Goal: Check status: Check status

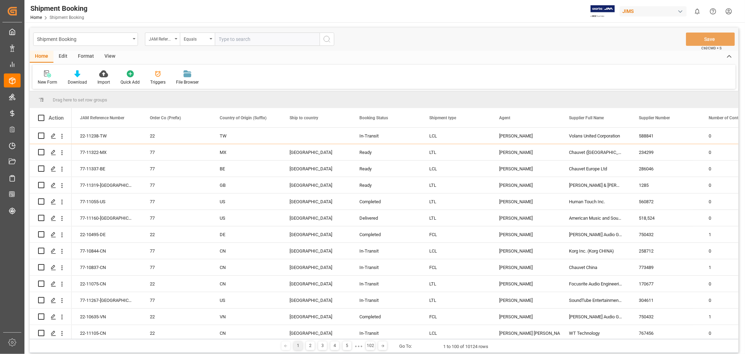
click at [228, 41] on input "text" at bounding box center [267, 38] width 105 height 13
paste input "77-11297-US"
type input "77-11297-US"
click at [324, 40] on circle "search button" at bounding box center [327, 39] width 6 height 6
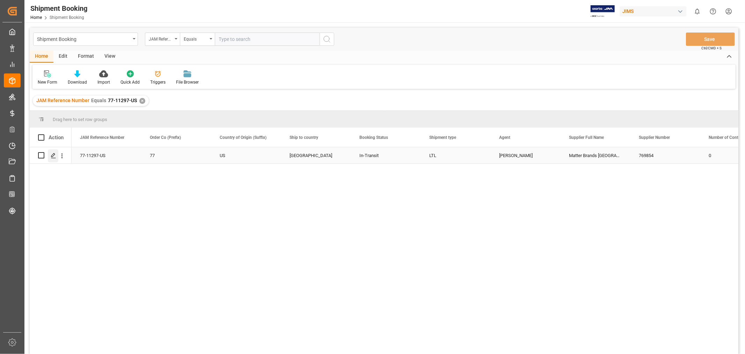
click at [51, 156] on polygon "Press SPACE to select this row." at bounding box center [52, 154] width 3 height 3
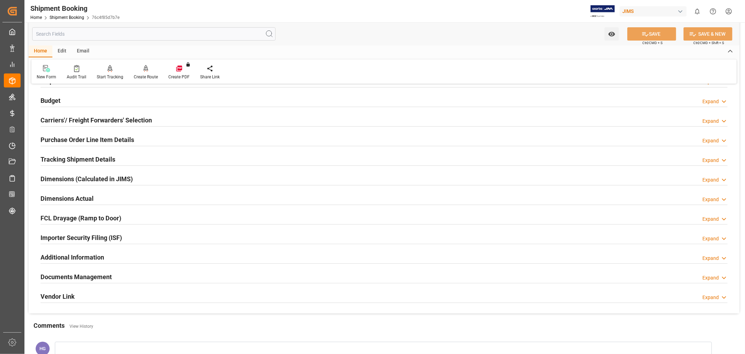
scroll to position [172, 0]
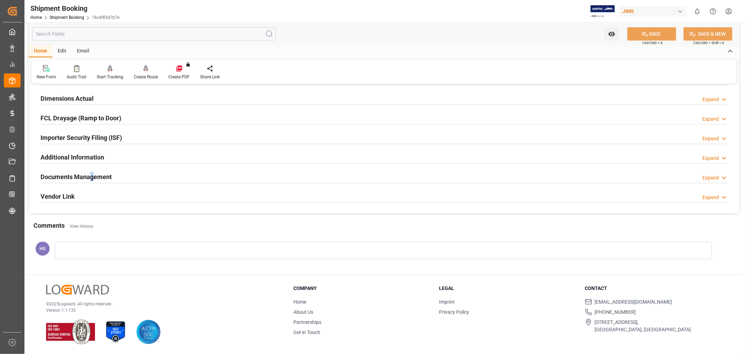
click at [95, 174] on h2 "Documents Management" at bounding box center [76, 176] width 71 height 9
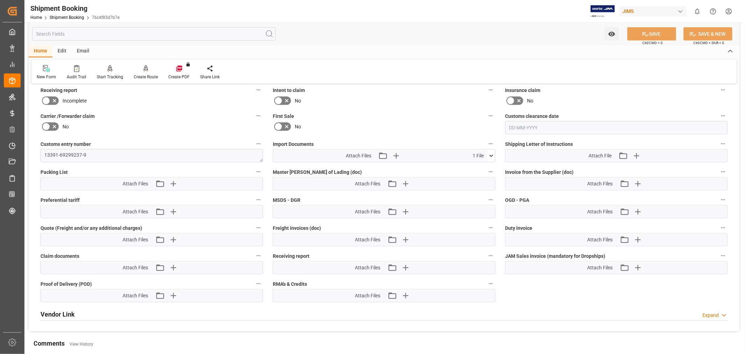
scroll to position [288, 0]
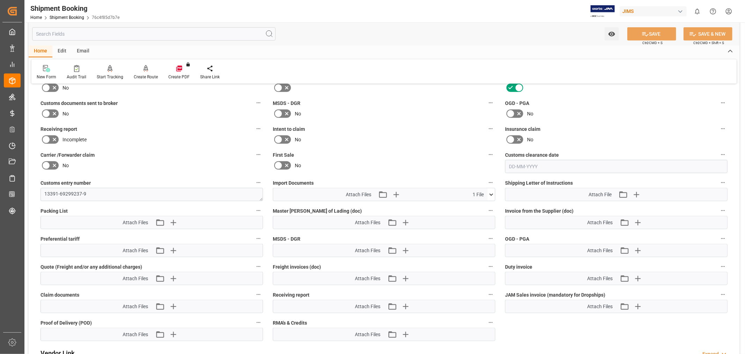
click at [45, 110] on icon at bounding box center [46, 113] width 8 height 8
click at [0, 0] on input "checkbox" at bounding box center [0, 0] width 0 height 0
click at [163, 142] on div "Incomplete" at bounding box center [152, 139] width 223 height 11
click at [490, 193] on icon at bounding box center [491, 194] width 4 height 2
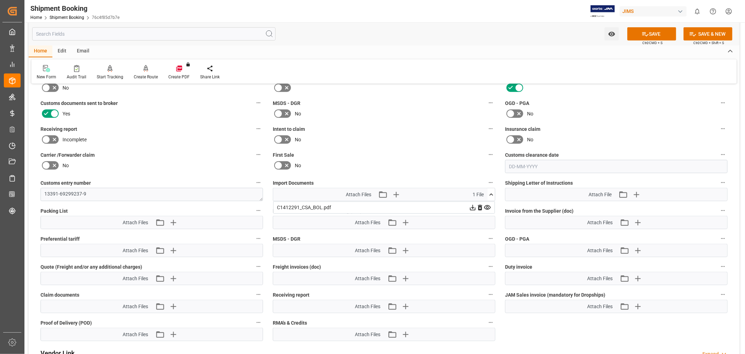
click at [490, 193] on icon at bounding box center [491, 194] width 4 height 2
click at [397, 190] on icon "button" at bounding box center [396, 194] width 11 height 11
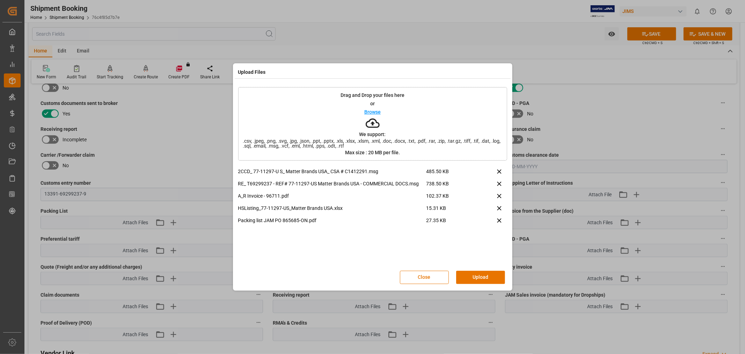
click at [473, 282] on button "Upload" at bounding box center [480, 276] width 49 height 13
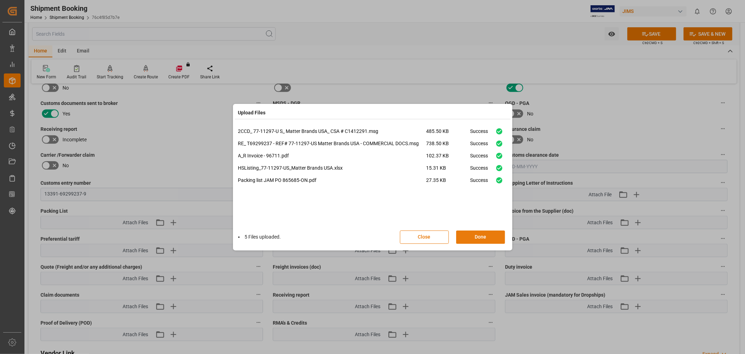
click at [478, 231] on button "Done" at bounding box center [480, 236] width 49 height 13
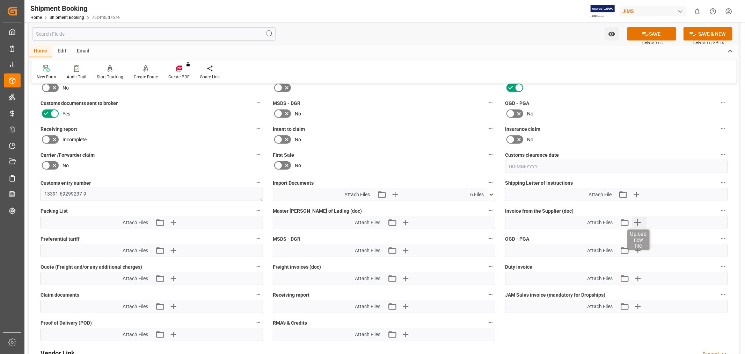
click at [635, 222] on icon "button" at bounding box center [637, 222] width 11 height 11
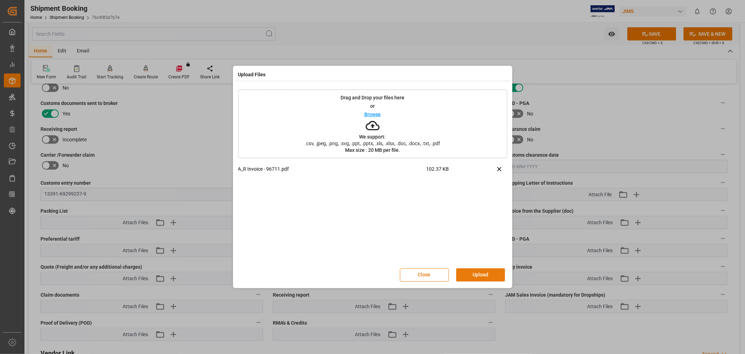
drag, startPoint x: 491, startPoint y: 273, endPoint x: 502, endPoint y: 266, distance: 13.0
click at [491, 272] on button "Upload" at bounding box center [480, 274] width 49 height 13
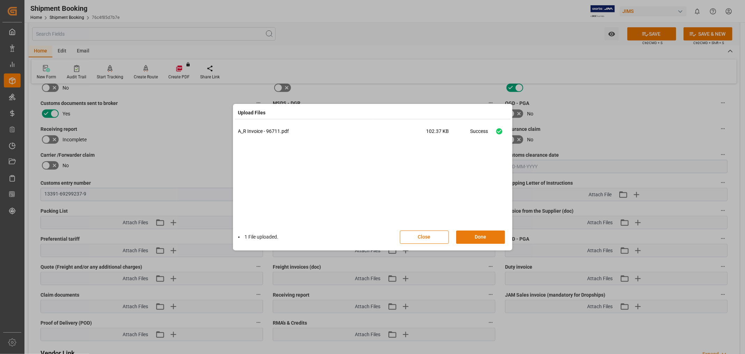
click at [484, 232] on button "Done" at bounding box center [480, 236] width 49 height 13
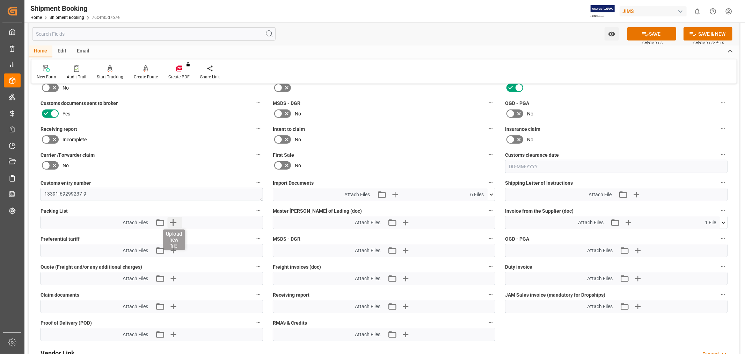
click at [169, 219] on icon "button" at bounding box center [172, 222] width 11 height 11
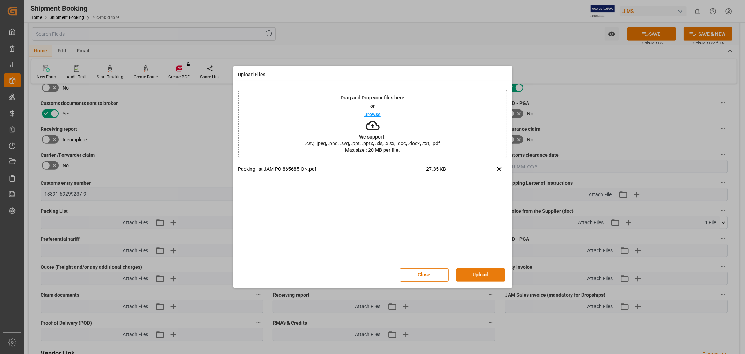
click at [469, 268] on button "Upload" at bounding box center [480, 274] width 49 height 13
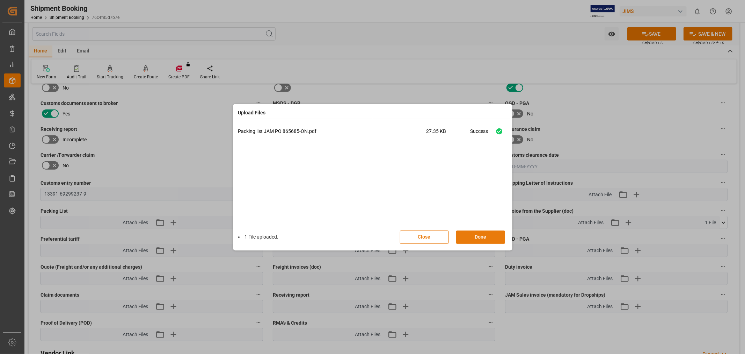
click at [484, 238] on button "Done" at bounding box center [480, 236] width 49 height 13
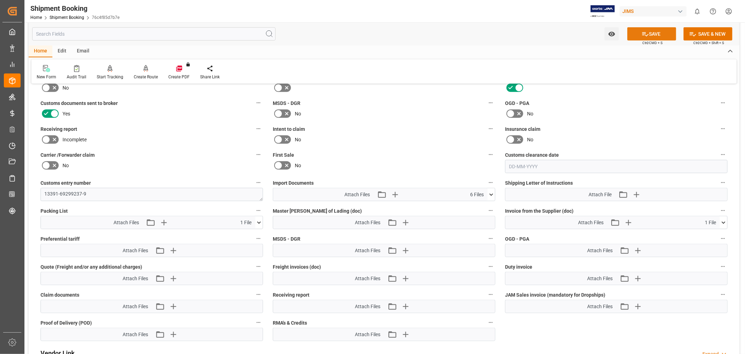
click at [633, 34] on button "SAVE" at bounding box center [651, 33] width 49 height 13
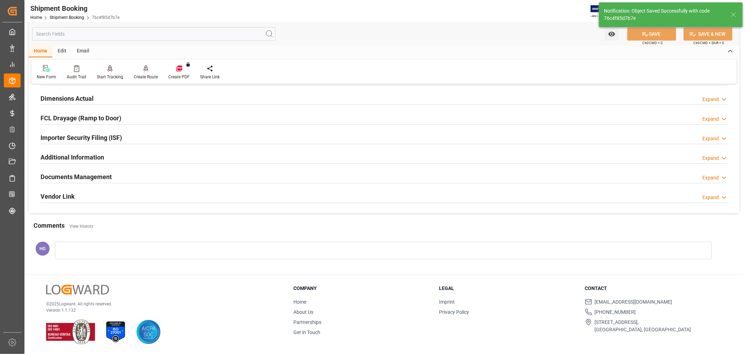
scroll to position [172, 0]
click at [82, 180] on h2 "Documents Management" at bounding box center [76, 176] width 71 height 9
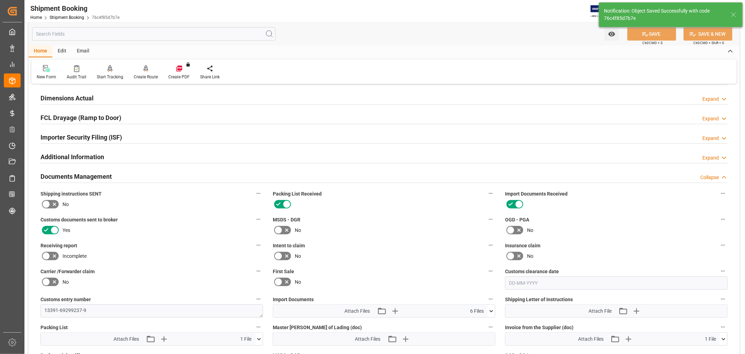
scroll to position [288, 0]
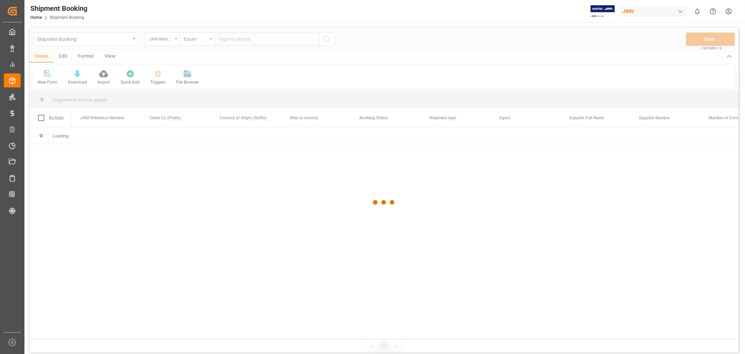
click at [225, 38] on div at bounding box center [384, 202] width 709 height 349
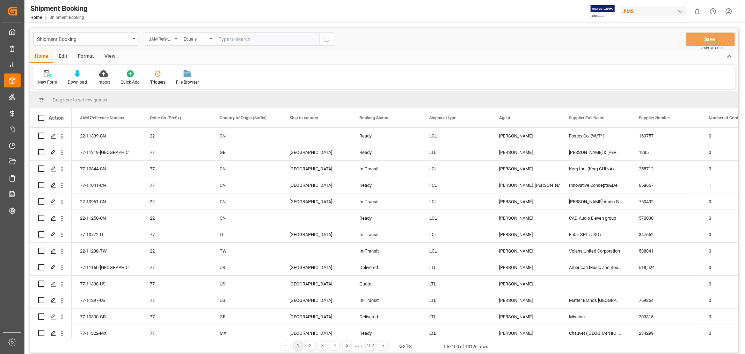
click at [225, 38] on input "text" at bounding box center [267, 38] width 105 height 13
type input "77-11171-CN"
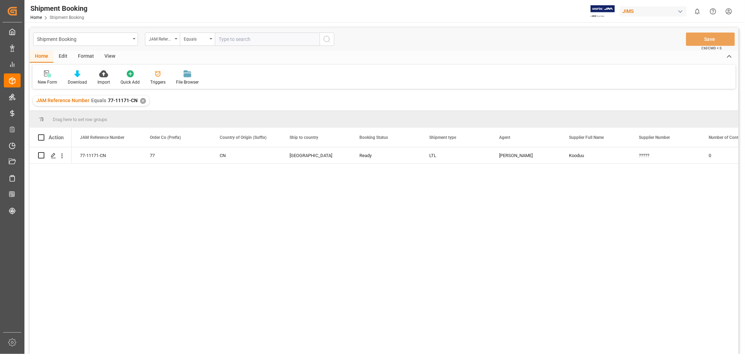
click at [116, 53] on div "View" at bounding box center [109, 57] width 21 height 12
click at [46, 80] on div "Default" at bounding box center [45, 82] width 14 height 6
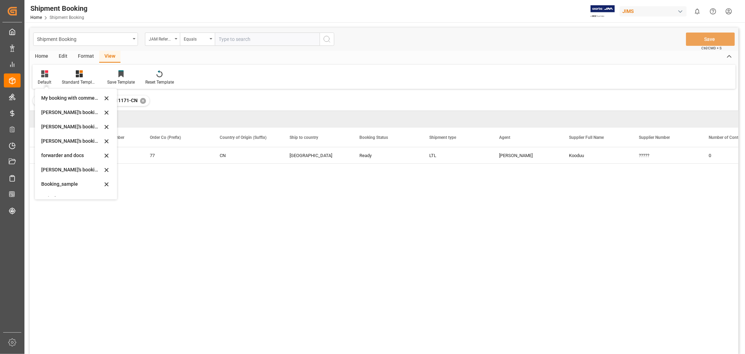
scroll to position [67, 0]
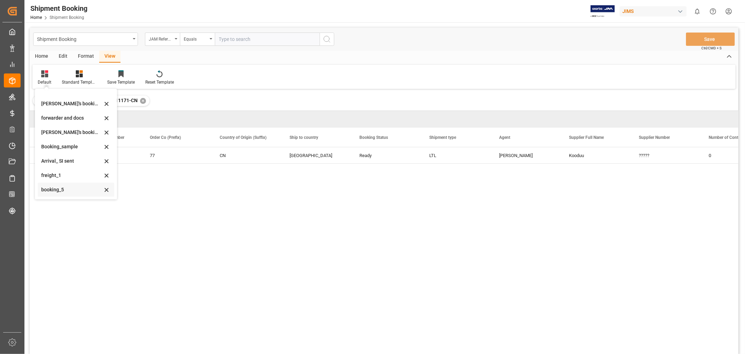
click at [58, 187] on div "booking_5" at bounding box center [71, 189] width 61 height 7
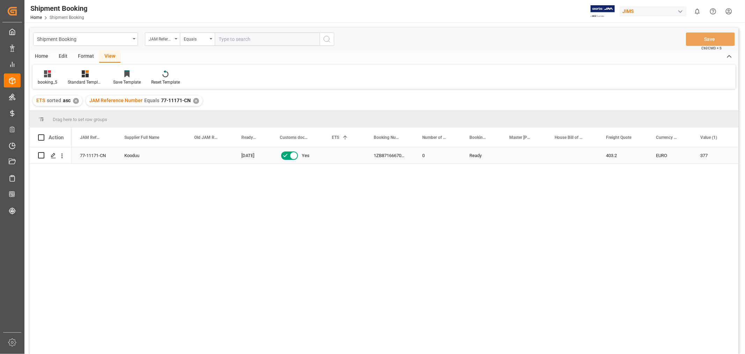
drag, startPoint x: 372, startPoint y: 157, endPoint x: 386, endPoint y: 155, distance: 14.1
click at [374, 157] on div "1ZB871666704932018" at bounding box center [389, 155] width 49 height 16
click at [195, 100] on div "✕" at bounding box center [196, 101] width 6 height 6
click at [195, 100] on div "Shipment Booking JAM Reference Number Equals Save Ctrl/CMD + S Home Edit Format…" at bounding box center [384, 200] width 709 height 344
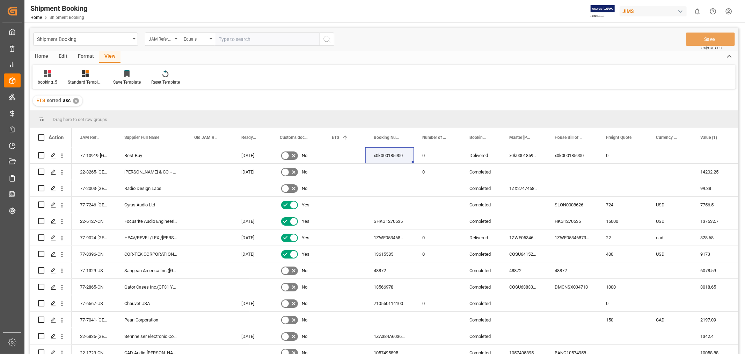
click at [233, 36] on input "text" at bounding box center [267, 38] width 105 height 13
paste input "77-10278-[GEOGRAPHIC_DATA]"
type input "77-10278-[GEOGRAPHIC_DATA]"
click at [326, 41] on circle "search button" at bounding box center [327, 39] width 6 height 6
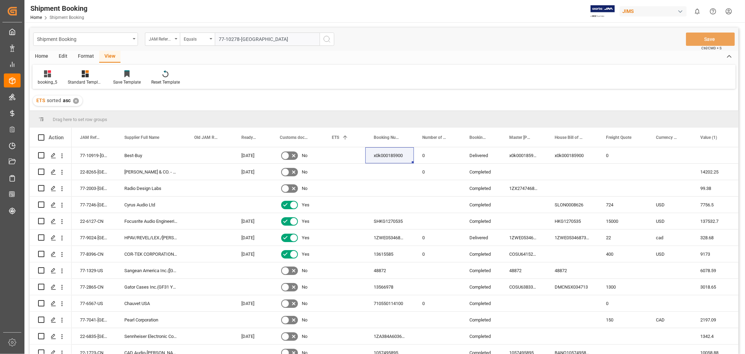
click at [326, 41] on circle "search button" at bounding box center [327, 39] width 6 height 6
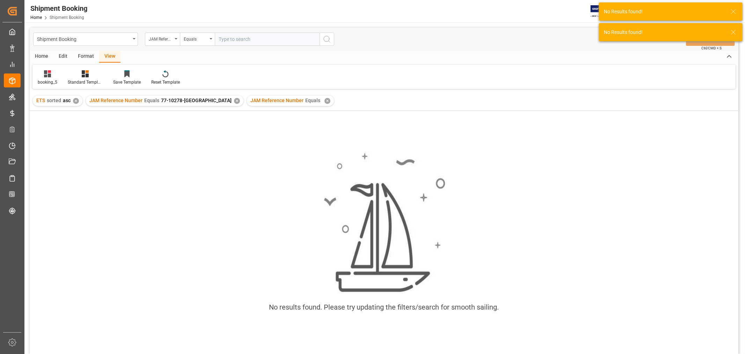
click at [234, 101] on div "✕" at bounding box center [237, 101] width 6 height 6
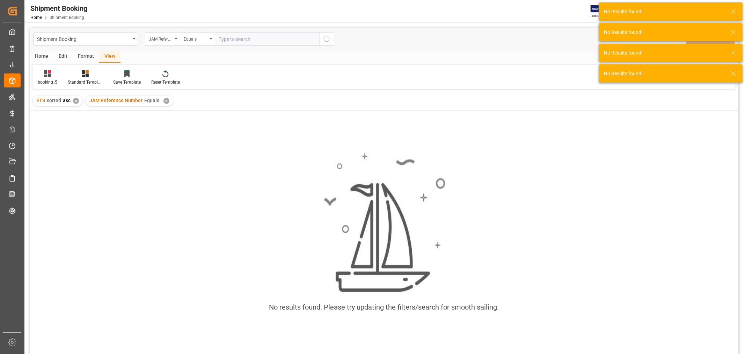
click at [168, 100] on div "JAM Reference Number Equals ✕" at bounding box center [129, 100] width 87 height 10
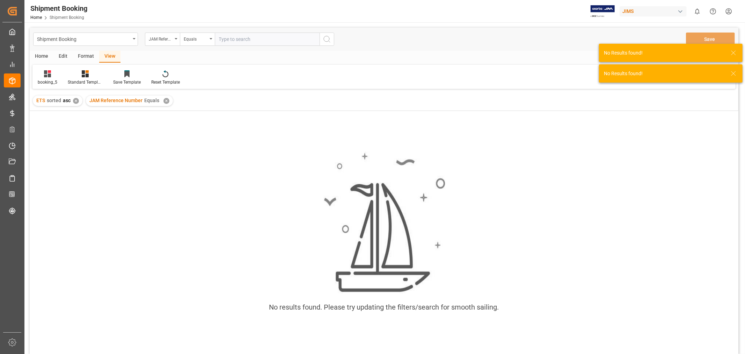
click at [166, 100] on div "✕" at bounding box center [166, 101] width 6 height 6
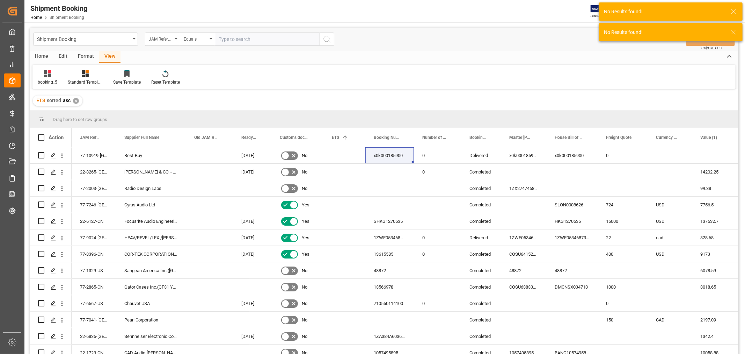
click at [232, 39] on input "text" at bounding box center [267, 38] width 105 height 13
click at [233, 38] on input "text" at bounding box center [267, 38] width 105 height 13
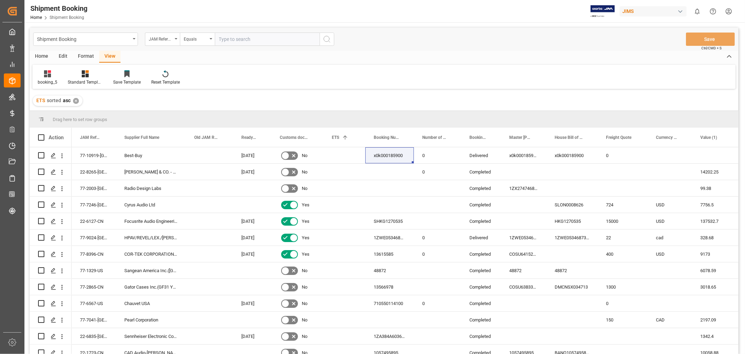
paste input "77-10278-US"
type input "77-10278-US"
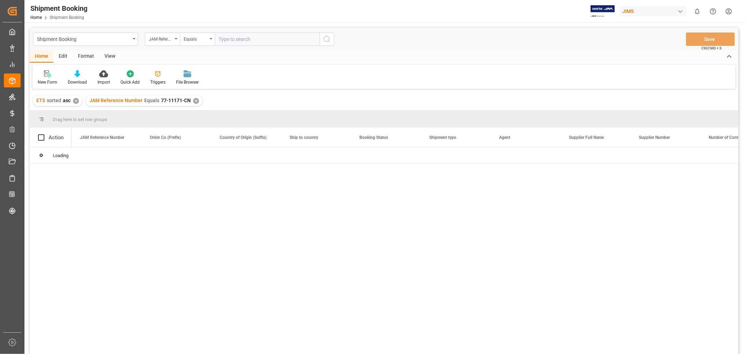
click at [101, 39] on div "Shipment Booking" at bounding box center [83, 38] width 93 height 9
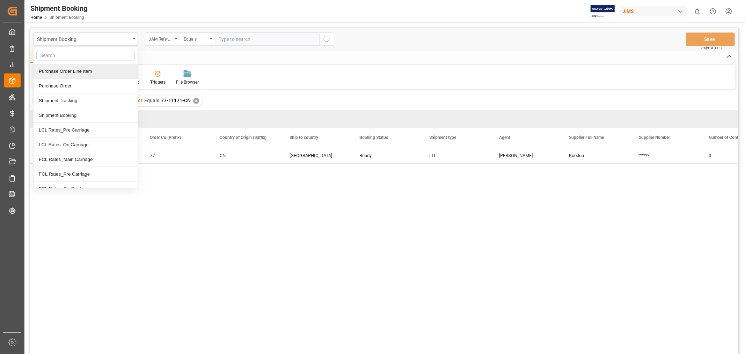
click at [87, 70] on div "Purchase Order Line Item" at bounding box center [86, 71] width 104 height 15
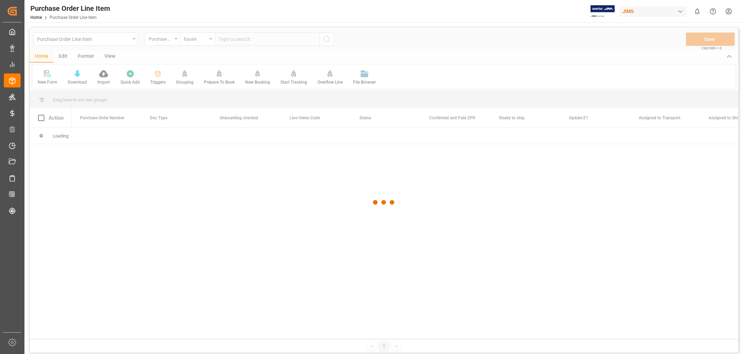
click at [168, 41] on div at bounding box center [384, 202] width 709 height 349
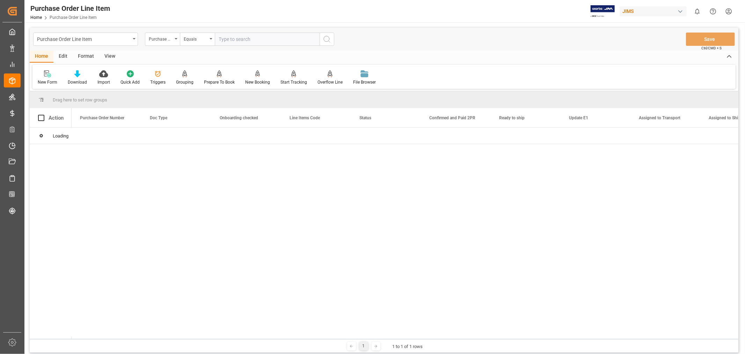
click at [168, 41] on div "Purchase Order Number" at bounding box center [161, 38] width 24 height 8
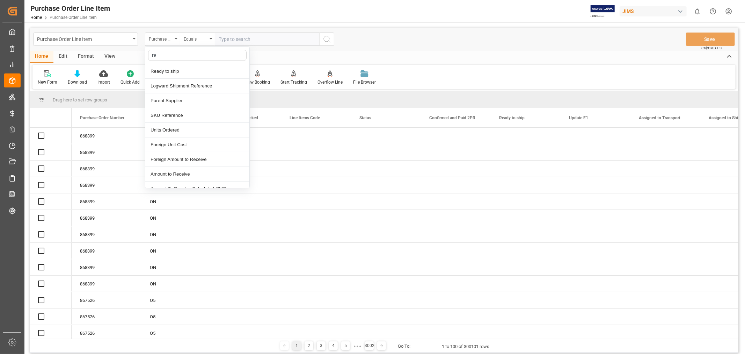
type input "ref"
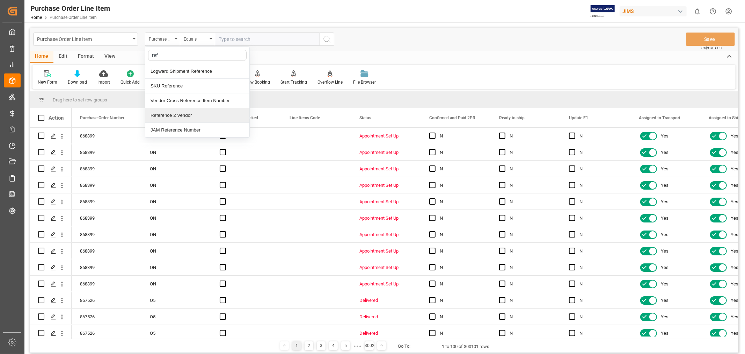
click at [180, 116] on div "Reference 2 Vendor" at bounding box center [197, 115] width 104 height 15
click at [167, 39] on div "Reference 2 Vendor" at bounding box center [161, 38] width 24 height 8
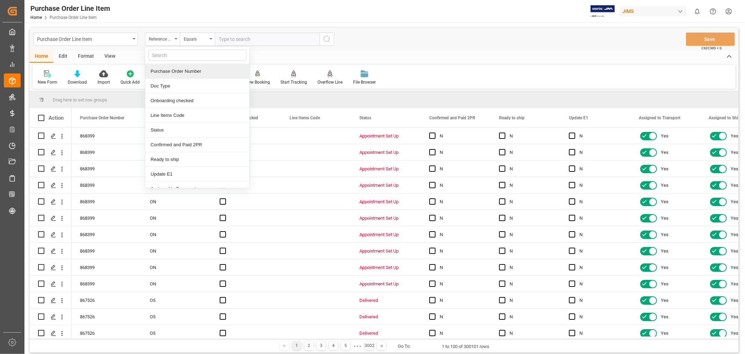
drag, startPoint x: 170, startPoint y: 67, endPoint x: 197, endPoint y: 62, distance: 27.1
click at [170, 68] on div "Purchase Order Number" at bounding box center [197, 71] width 104 height 15
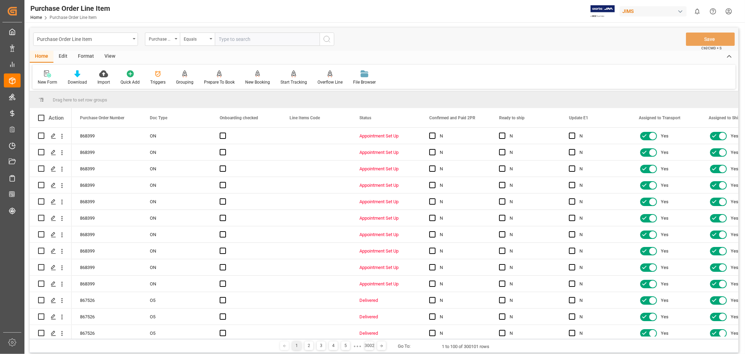
drag, startPoint x: 220, startPoint y: 41, endPoint x: 222, endPoint y: 37, distance: 3.9
click at [220, 40] on input "text" at bounding box center [267, 38] width 105 height 13
paste input "839614"
type input "839614"
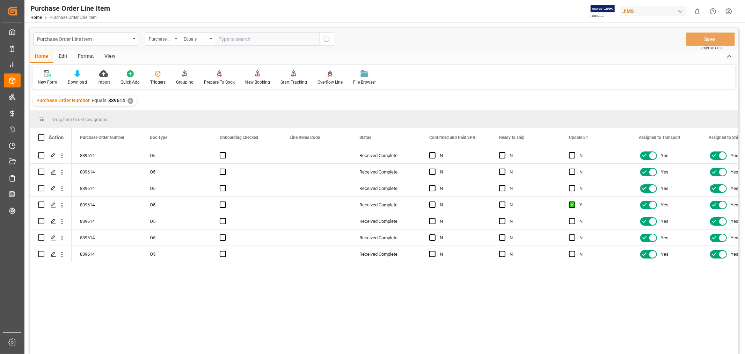
drag, startPoint x: 108, startPoint y: 54, endPoint x: 99, endPoint y: 61, distance: 10.7
click at [108, 54] on div "View" at bounding box center [109, 57] width 21 height 12
click at [43, 81] on div "Default" at bounding box center [45, 82] width 14 height 6
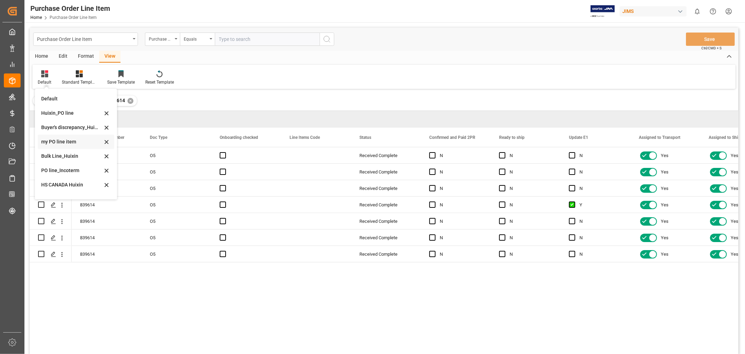
scroll to position [38, 0]
click at [51, 175] on div "receipt _1" at bounding box center [71, 174] width 61 height 7
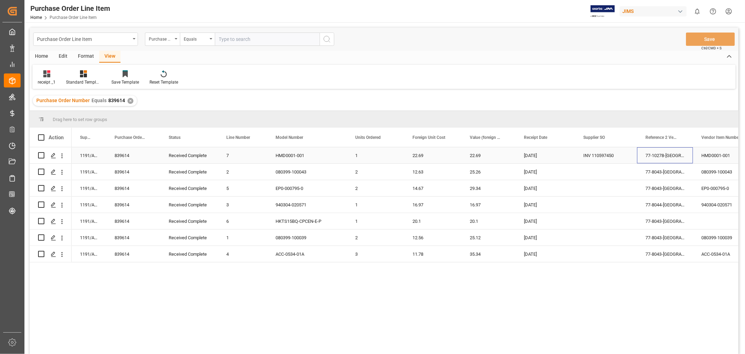
click at [663, 155] on div "77-10278-[GEOGRAPHIC_DATA]" at bounding box center [665, 155] width 56 height 16
drag, startPoint x: 677, startPoint y: 160, endPoint x: 617, endPoint y: 161, distance: 60.4
click at [617, 161] on div "839614 Received Complete 7 1191/AM1 HMD0001-001 1 22.69 22.69 02-10-2025 INV 11…" at bounding box center [487, 155] width 831 height 16
click at [129, 100] on div "✕" at bounding box center [131, 101] width 6 height 6
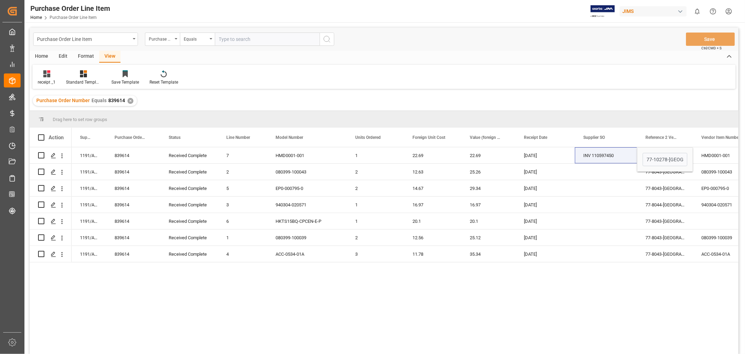
click at [129, 111] on div "Drag here to set row groups" at bounding box center [384, 119] width 709 height 17
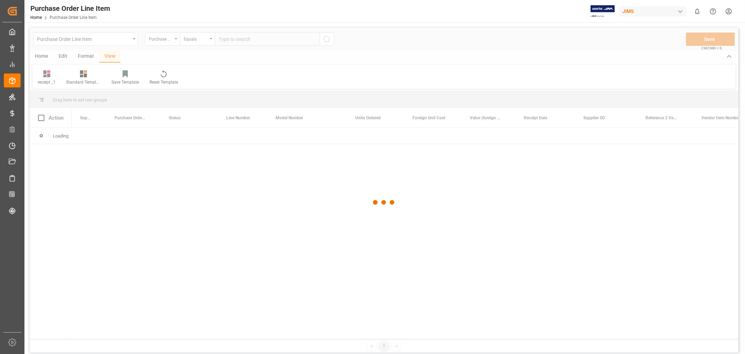
click at [169, 40] on div at bounding box center [384, 202] width 709 height 349
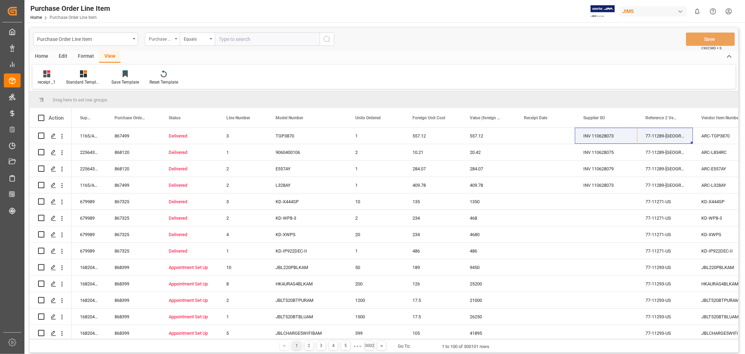
click at [172, 39] on div "Purchase Order Number" at bounding box center [161, 38] width 24 height 8
click at [176, 39] on icon "open menu" at bounding box center [176, 38] width 3 height 1
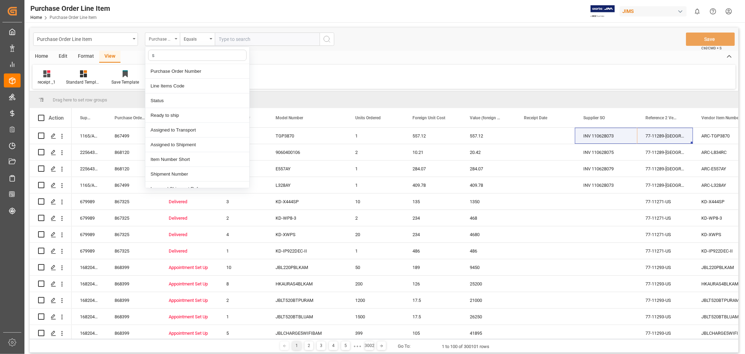
type input "so"
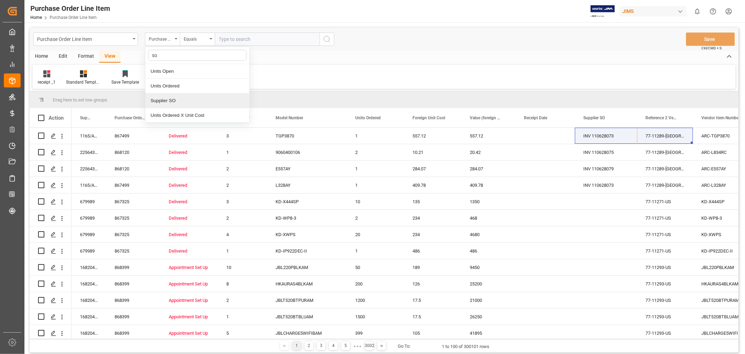
click at [161, 100] on div "Supplier SO" at bounding box center [197, 100] width 104 height 15
click at [210, 36] on div "Equals" at bounding box center [197, 38] width 35 height 13
click at [211, 39] on div "Equals" at bounding box center [197, 38] width 35 height 13
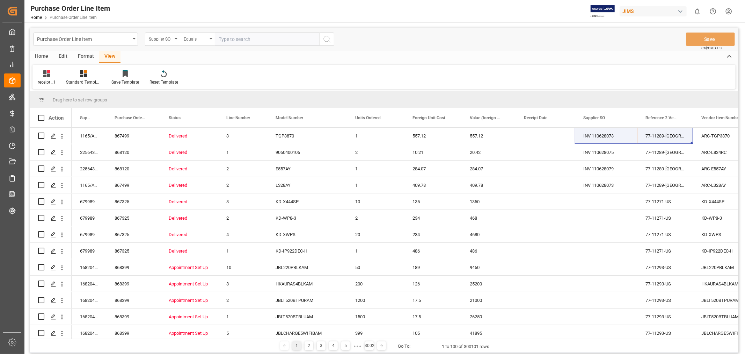
click at [211, 39] on div "Equals" at bounding box center [197, 38] width 35 height 13
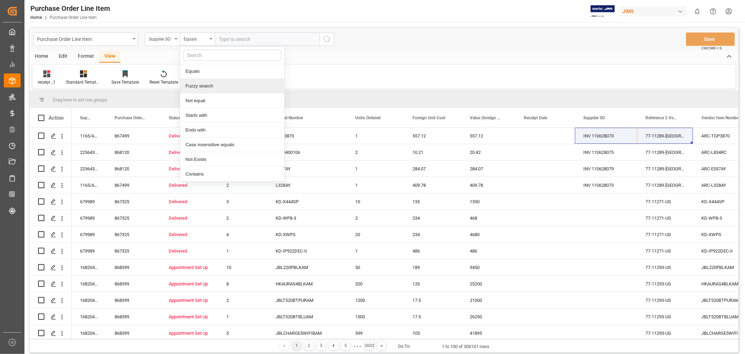
click at [202, 85] on div "Fuzzy search" at bounding box center [232, 86] width 104 height 15
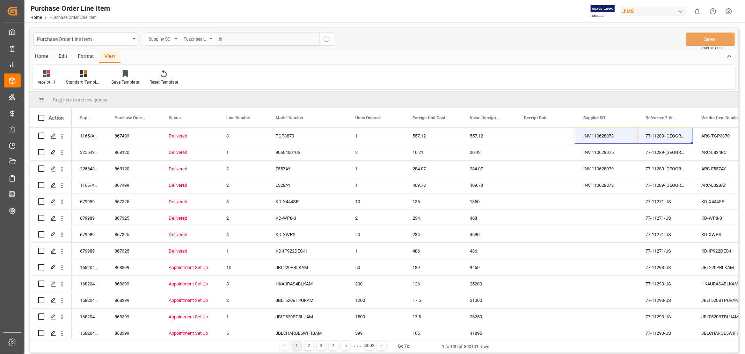
type input "inv"
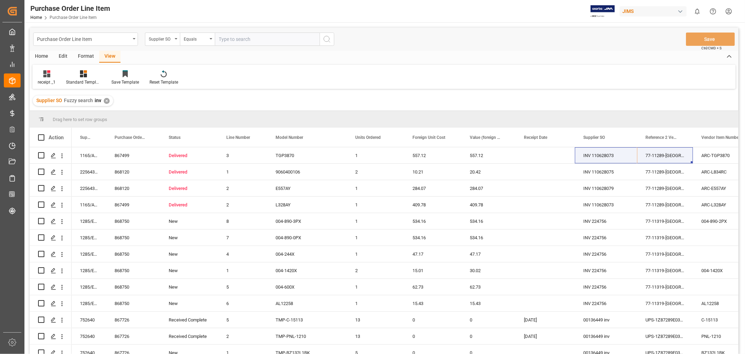
click at [106, 98] on div "✕" at bounding box center [107, 101] width 6 height 6
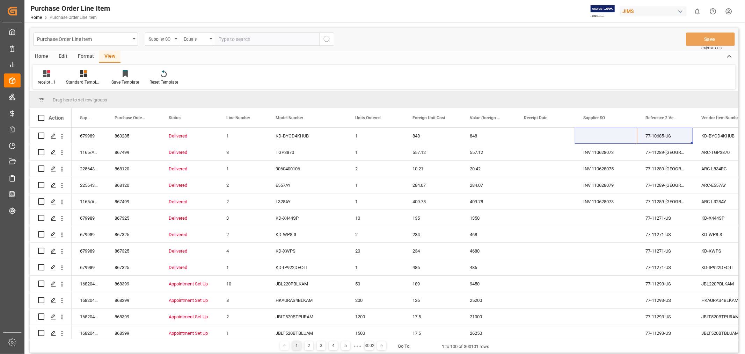
click at [236, 40] on input "text" at bounding box center [267, 38] width 105 height 13
type input "inv 1105974"
click at [327, 39] on icon "search button" at bounding box center [327, 39] width 8 height 8
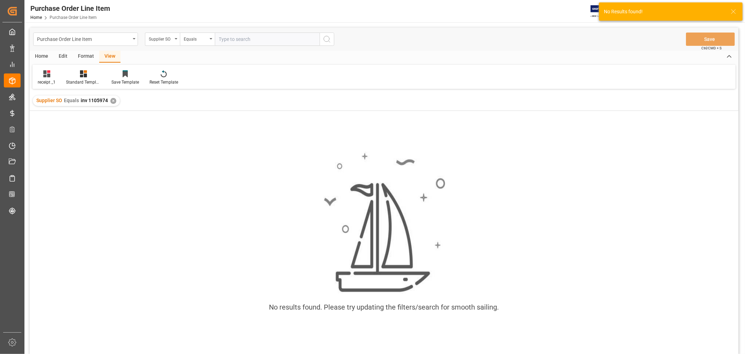
click at [112, 100] on div "✕" at bounding box center [113, 101] width 6 height 6
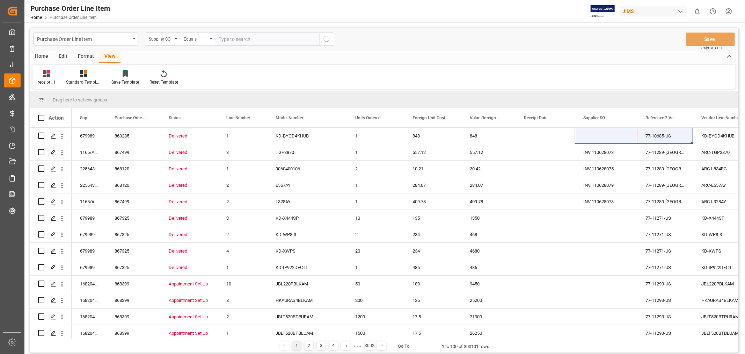
click at [208, 41] on div "Equals" at bounding box center [197, 38] width 35 height 13
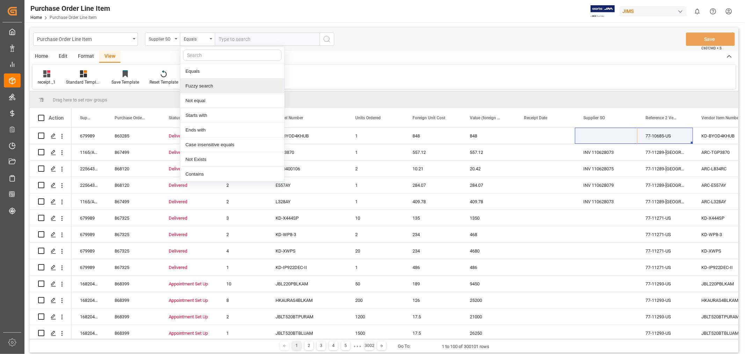
drag, startPoint x: 194, startPoint y: 88, endPoint x: 201, endPoint y: 84, distance: 8.3
click at [195, 87] on div "Fuzzy search" at bounding box center [232, 86] width 104 height 15
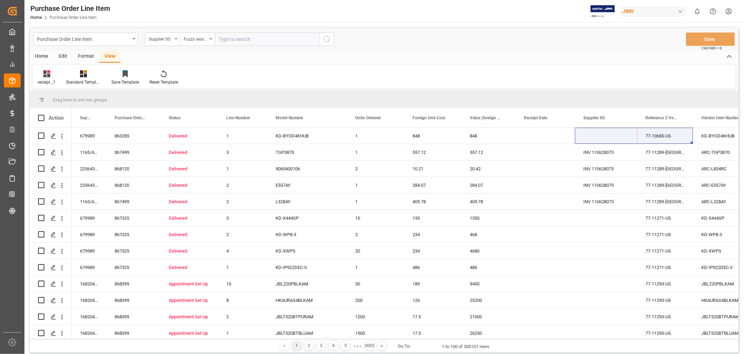
click at [222, 38] on input "text" at bounding box center [267, 38] width 105 height 13
type input "inv 1105974"
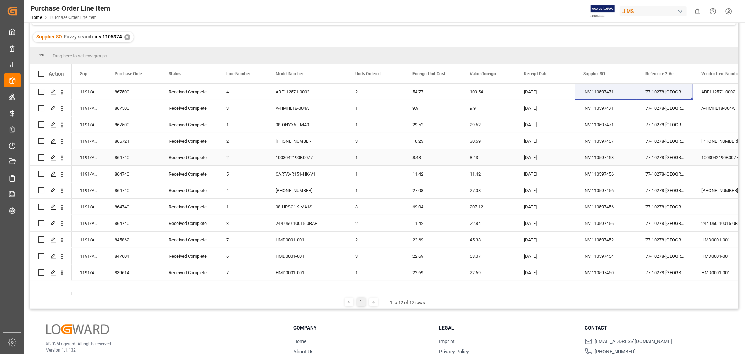
scroll to position [78, 0]
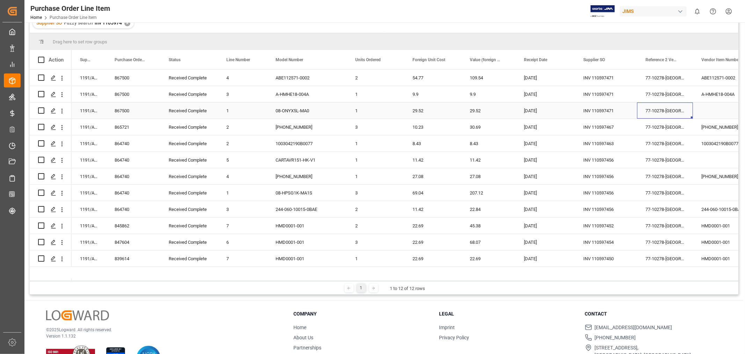
click at [658, 116] on div "77-10278-[GEOGRAPHIC_DATA]" at bounding box center [665, 110] width 56 height 16
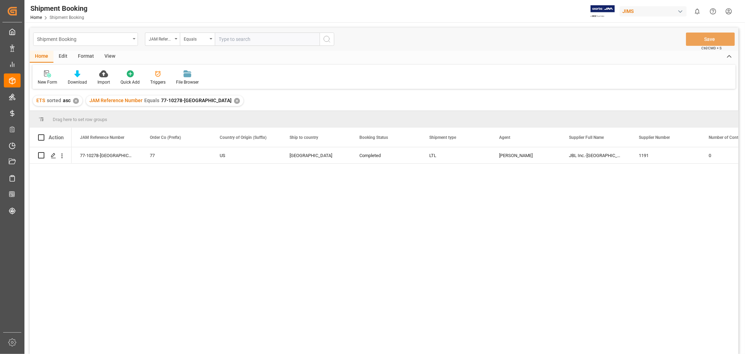
click at [82, 37] on div "Shipment Booking" at bounding box center [83, 38] width 93 height 9
click at [82, 38] on div "Shipment Booking" at bounding box center [83, 38] width 93 height 9
click at [135, 39] on icon "open menu" at bounding box center [134, 38] width 3 height 1
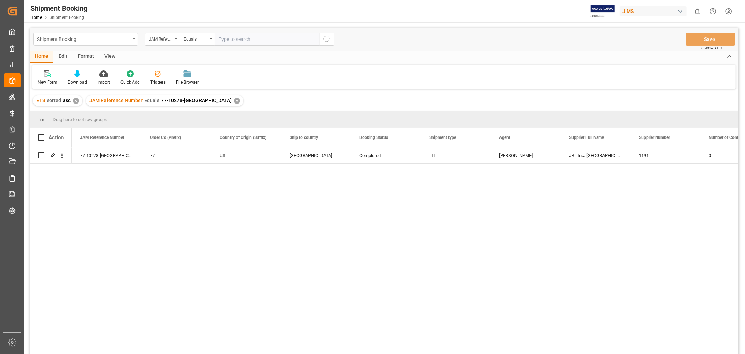
click at [136, 39] on div "Shipment Booking" at bounding box center [85, 38] width 105 height 13
click at [133, 36] on div "Shipment Booking" at bounding box center [85, 38] width 105 height 13
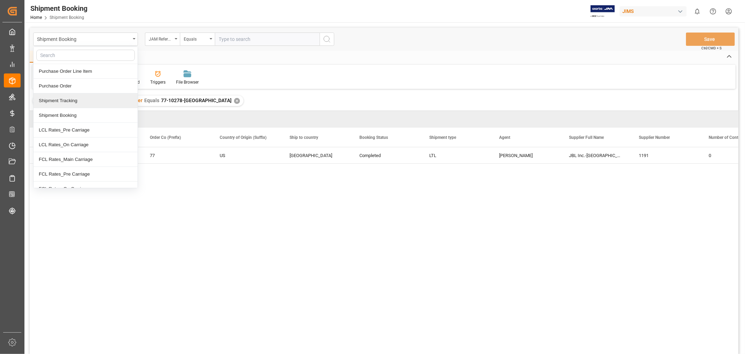
click at [83, 97] on div "Shipment Tracking" at bounding box center [86, 100] width 104 height 15
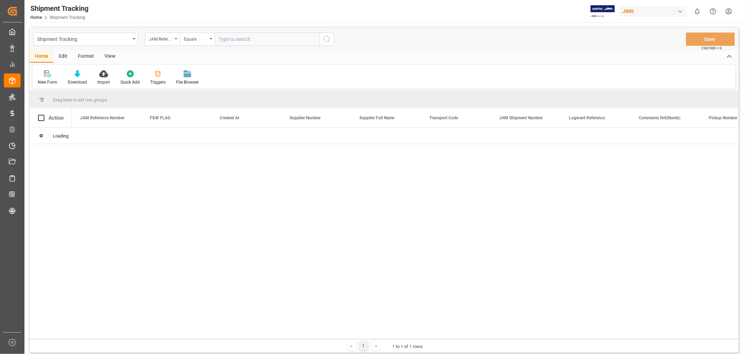
click at [219, 39] on input "text" at bounding box center [267, 38] width 105 height 13
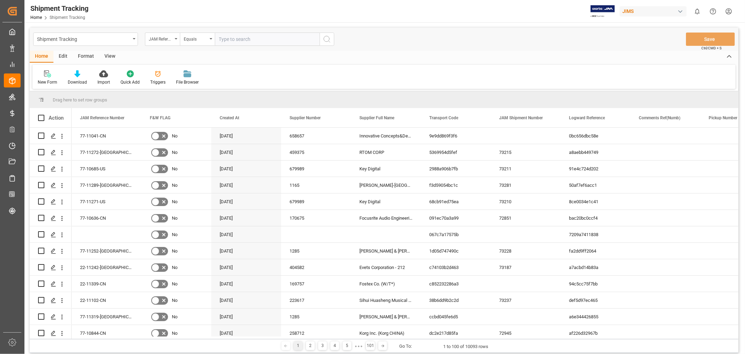
paste input "77-10278-[GEOGRAPHIC_DATA]"
type input "77-10278-[GEOGRAPHIC_DATA]"
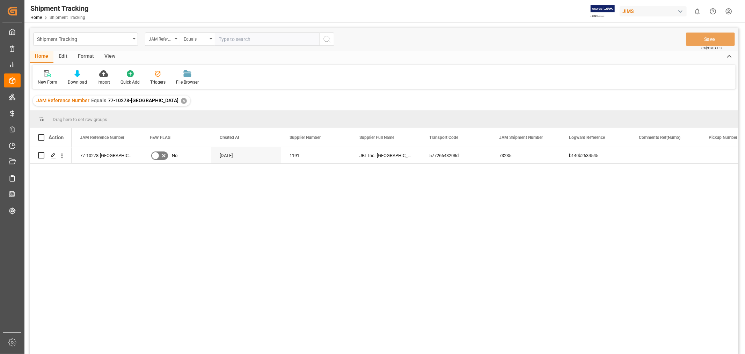
click at [107, 55] on div "View" at bounding box center [109, 57] width 21 height 12
click at [48, 74] on div at bounding box center [45, 73] width 14 height 7
click at [41, 78] on div "Default" at bounding box center [44, 77] width 24 height 15
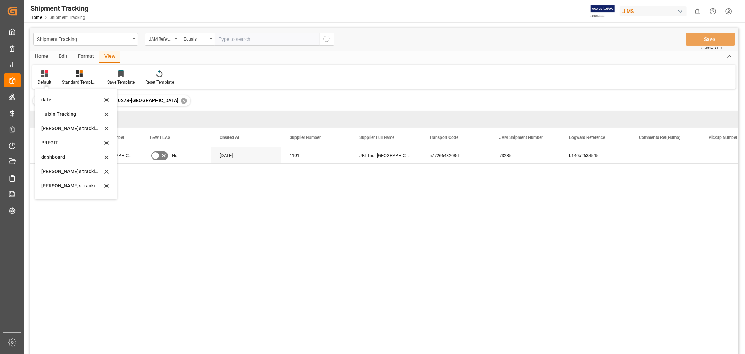
scroll to position [78, 0]
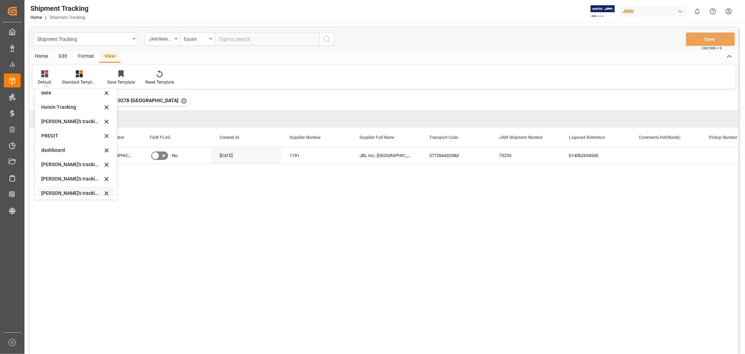
click at [78, 191] on div "Huixin's tracking all_sample" at bounding box center [71, 192] width 61 height 7
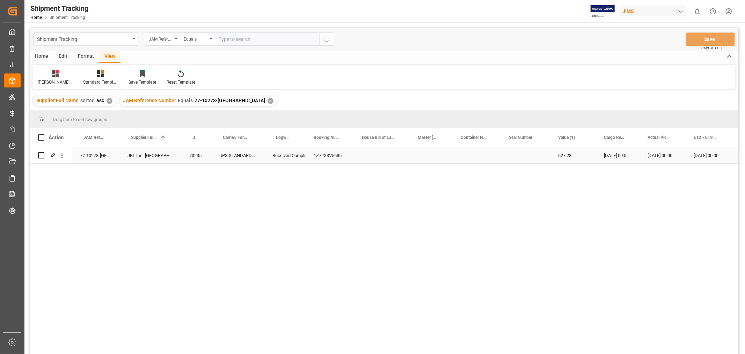
click at [654, 161] on div "[DATE] 00:00:00" at bounding box center [662, 155] width 46 height 16
click at [268, 101] on div "✕" at bounding box center [271, 101] width 6 height 6
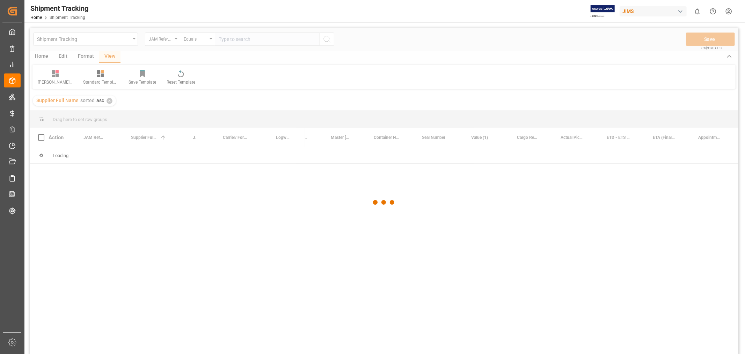
click at [233, 42] on div at bounding box center [384, 202] width 709 height 349
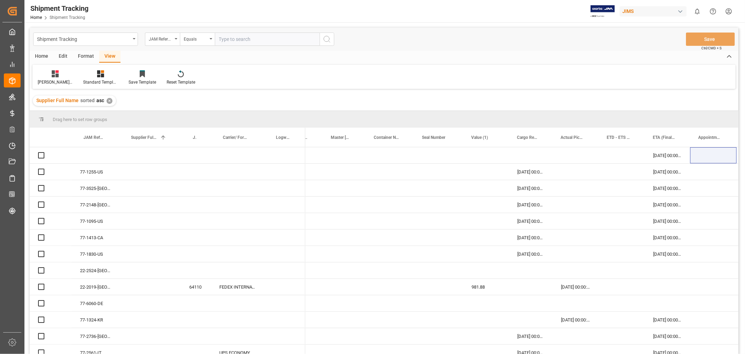
click at [233, 39] on input "text" at bounding box center [267, 38] width 105 height 13
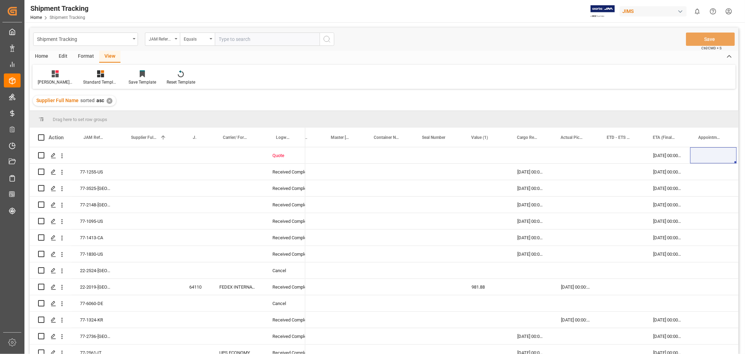
paste input "77-10677-CN"
type input "77-10677-CN"
click at [326, 36] on circle "search button" at bounding box center [327, 39] width 6 height 6
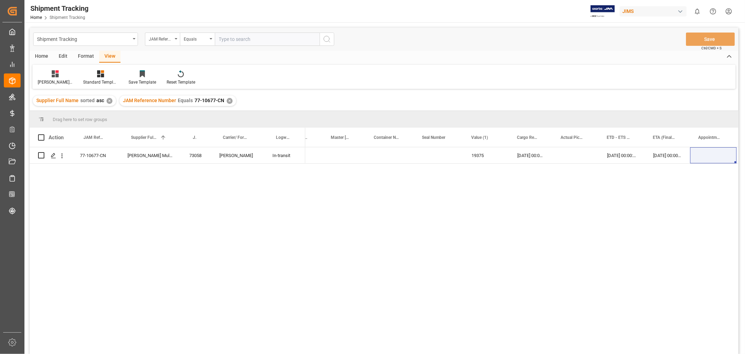
click at [227, 101] on div "✕" at bounding box center [230, 101] width 6 height 6
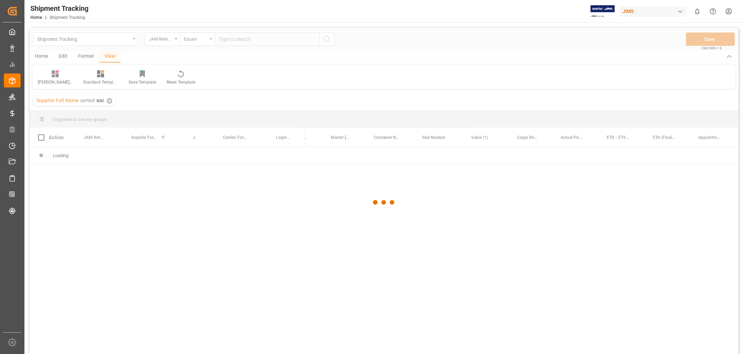
click at [222, 38] on div at bounding box center [384, 202] width 709 height 349
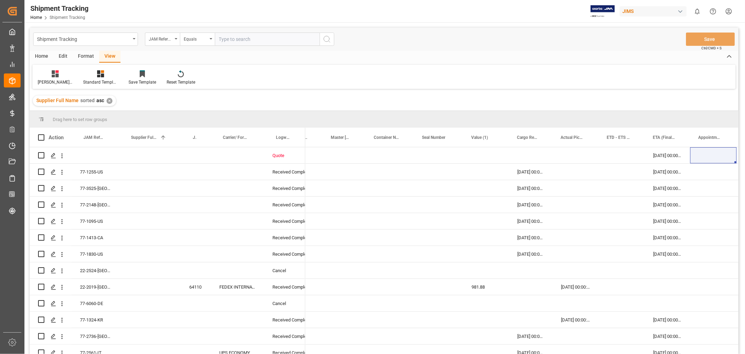
click at [224, 38] on input "text" at bounding box center [267, 38] width 105 height 13
paste input "77-10843-CN"
type input "77-10843-CN"
click at [326, 40] on icon "search button" at bounding box center [327, 39] width 8 height 8
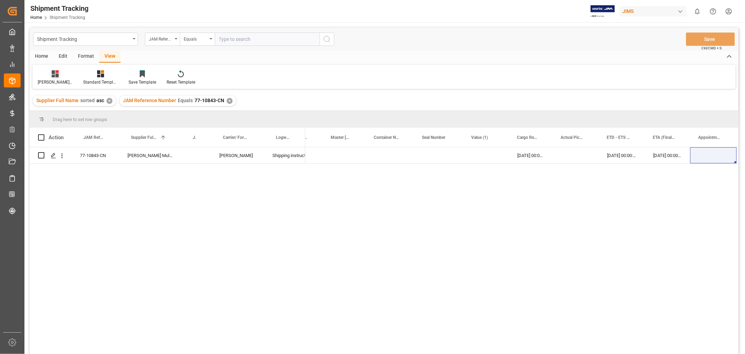
click at [53, 79] on div "Huixin's tracking all_sample" at bounding box center [55, 82] width 35 height 6
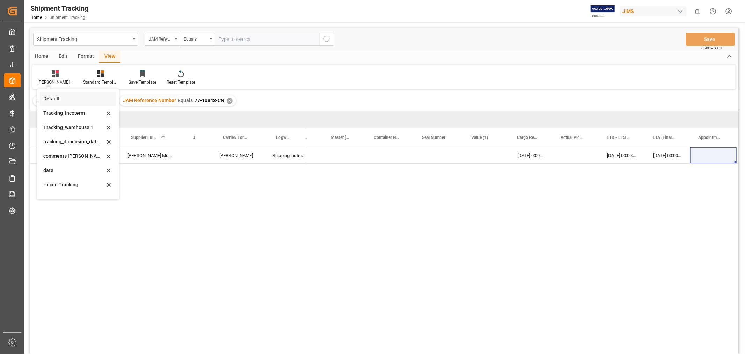
click at [52, 97] on div "Default" at bounding box center [73, 98] width 61 height 7
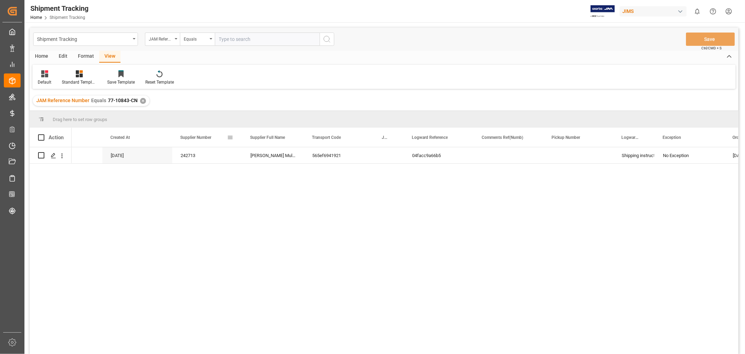
click at [231, 138] on span at bounding box center [230, 137] width 6 height 6
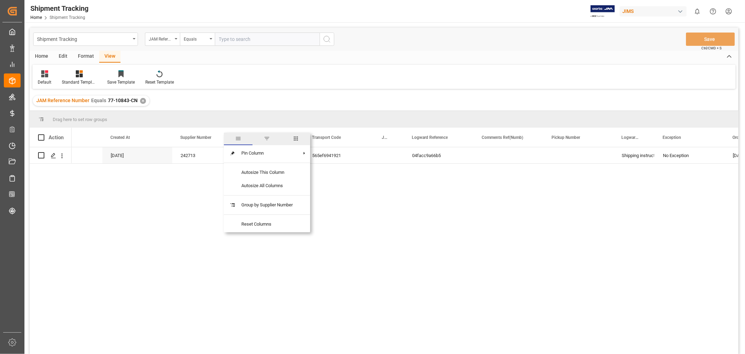
drag, startPoint x: 231, startPoint y: 138, endPoint x: 239, endPoint y: 137, distance: 8.4
click at [239, 137] on span "general" at bounding box center [238, 138] width 6 height 6
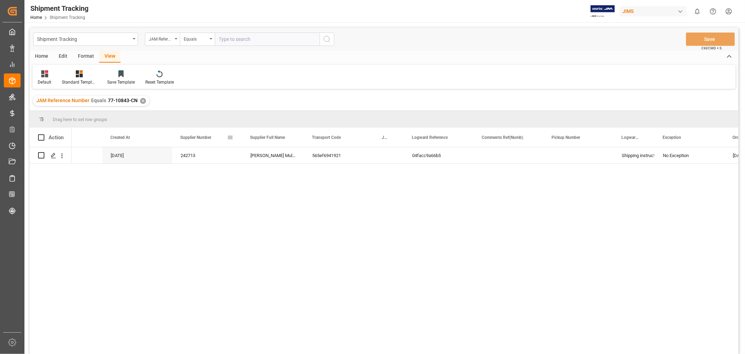
click at [229, 137] on span at bounding box center [230, 137] width 6 height 6
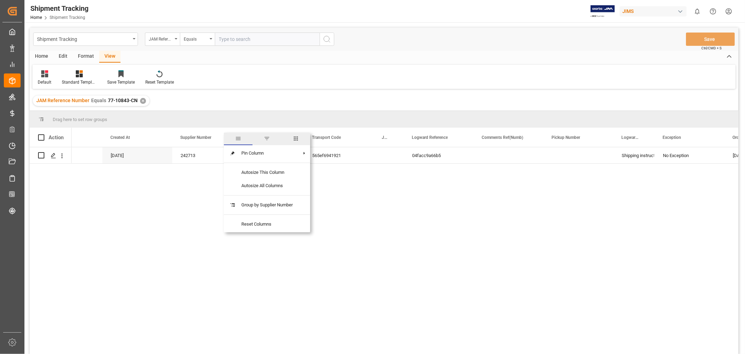
click at [295, 137] on span "columns" at bounding box center [296, 138] width 6 height 6
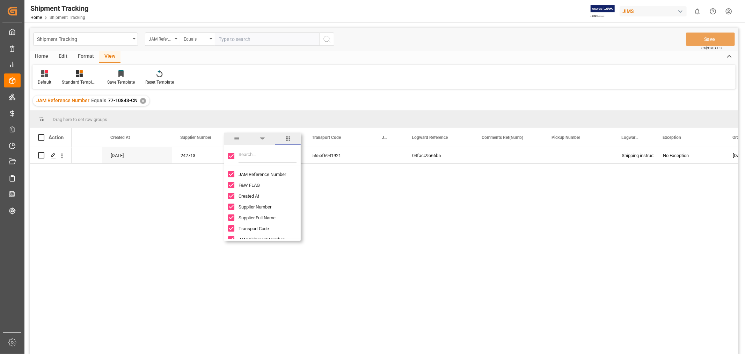
click at [229, 157] on input "Toggle Select All Columns" at bounding box center [231, 156] width 6 height 6
checkbox input "false"
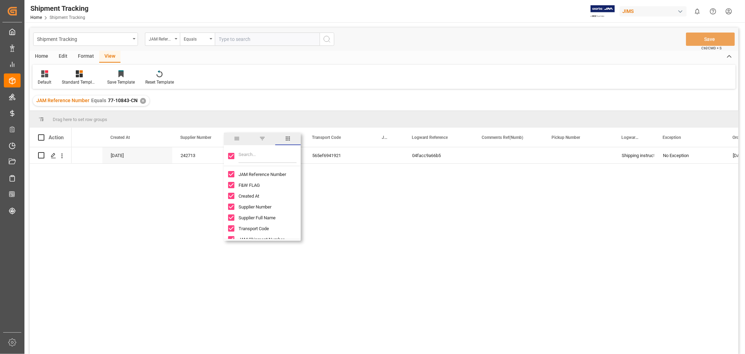
checkbox input "false"
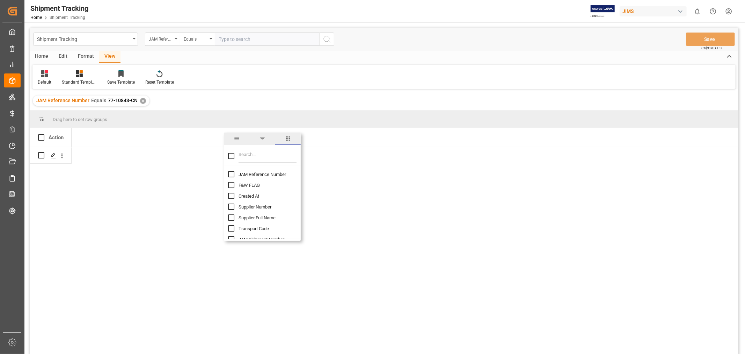
click at [231, 173] on input "JAM Reference Number column toggle visibility (hidden)" at bounding box center [231, 174] width 6 height 6
checkbox input "true"
checkbox input "false"
click at [244, 158] on input "Filter Columns Input" at bounding box center [268, 156] width 58 height 14
type input "ag"
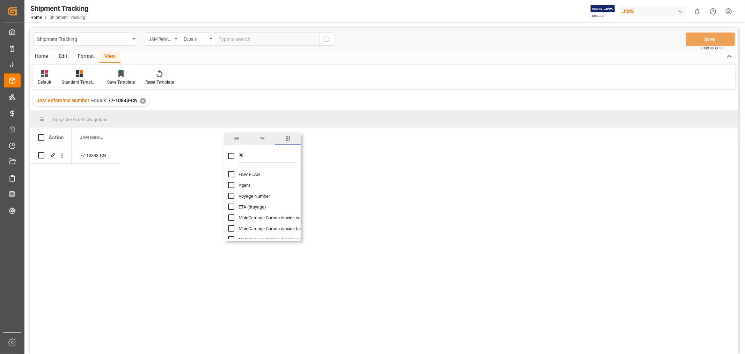
click at [246, 182] on span "Agent" at bounding box center [245, 184] width 12 height 5
checkbox input "false"
checkbox input "true"
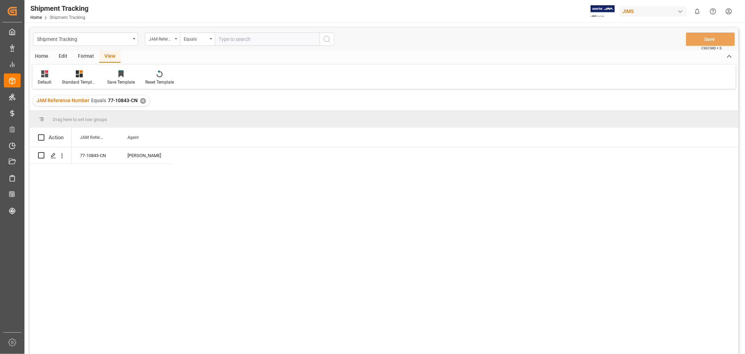
click at [140, 102] on div "✕" at bounding box center [143, 101] width 6 height 6
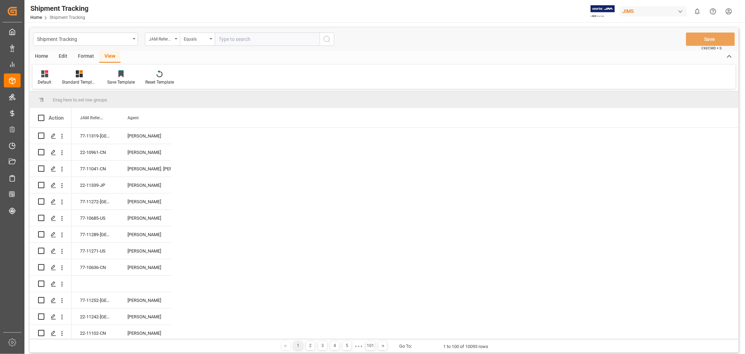
click at [226, 42] on input "text" at bounding box center [267, 38] width 105 height 13
paste input "77-11289-[GEOGRAPHIC_DATA]"
type input "77-11289-[GEOGRAPHIC_DATA]"
click at [324, 39] on icon "search button" at bounding box center [327, 39] width 8 height 8
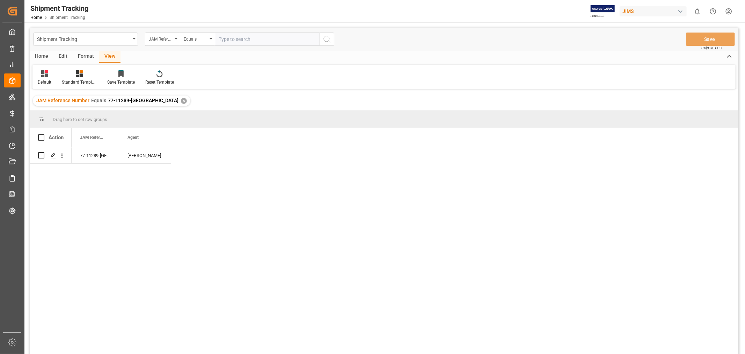
drag, startPoint x: 112, startPoint y: 57, endPoint x: 108, endPoint y: 58, distance: 4.0
click at [112, 57] on div "View" at bounding box center [109, 57] width 21 height 12
click at [45, 77] on div "Default" at bounding box center [44, 77] width 24 height 15
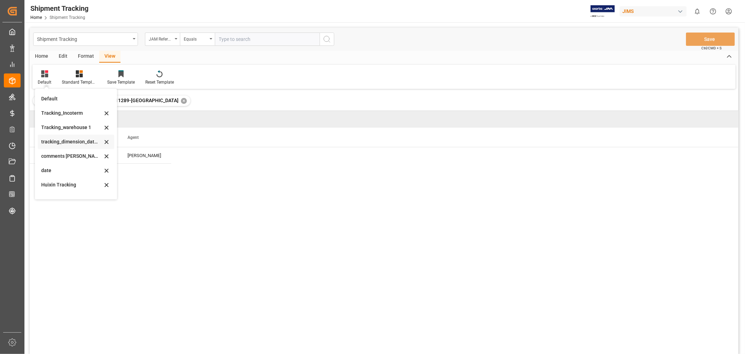
click at [56, 144] on div "tracking_dimension_date_3" at bounding box center [71, 141] width 61 height 7
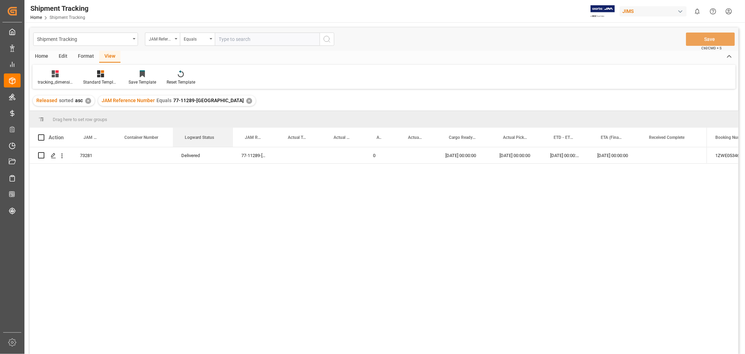
drag, startPoint x: 208, startPoint y: 131, endPoint x: 233, endPoint y: 126, distance: 25.7
click at [233, 126] on div "Drag here to set row groups Drag here to set column labels Action JAM Shipment …" at bounding box center [384, 234] width 709 height 247
click at [650, 155] on div "Press SPACE to select this row." at bounding box center [672, 155] width 70 height 16
click at [513, 152] on div "30-09-2025 00:00:00" at bounding box center [516, 155] width 51 height 16
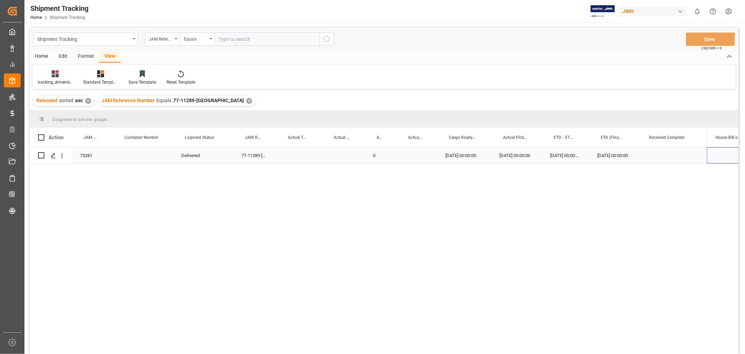
scroll to position [0, 0]
click at [246, 99] on div "✕" at bounding box center [249, 101] width 6 height 6
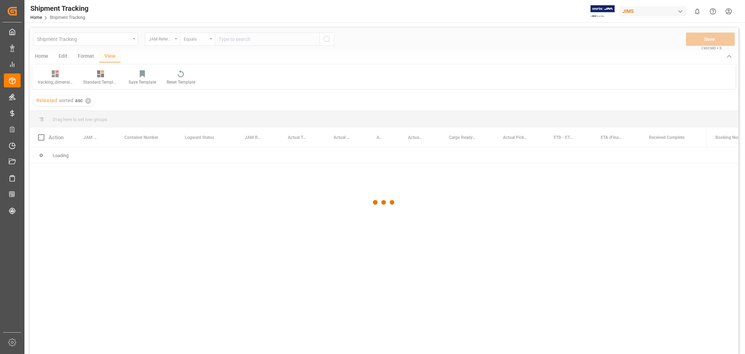
click at [223, 38] on div at bounding box center [384, 202] width 709 height 349
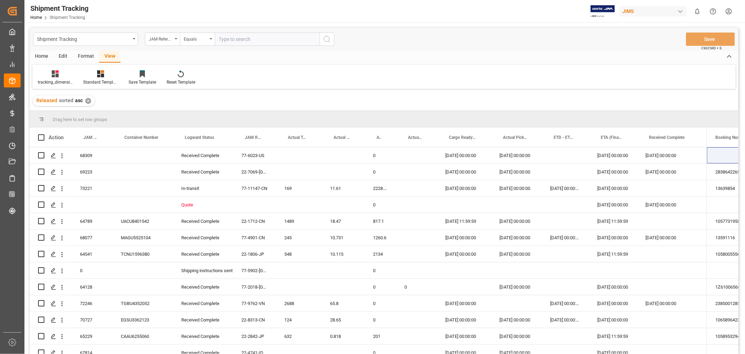
click at [224, 39] on input "text" at bounding box center [267, 38] width 105 height 13
paste input "77-10843-CN"
type input "77-10843-CN"
click at [329, 36] on icon "search button" at bounding box center [327, 39] width 8 height 8
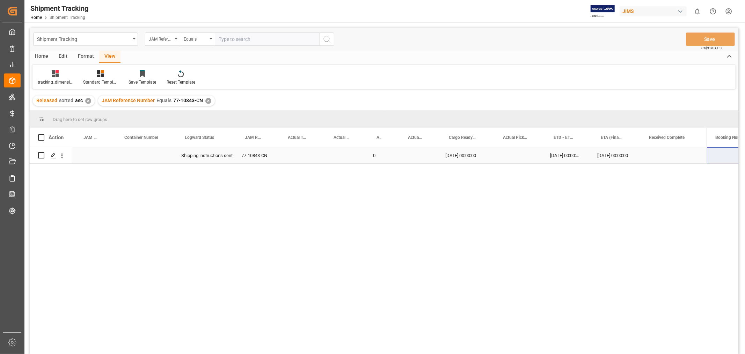
click at [246, 160] on div "77-10843-CN" at bounding box center [254, 155] width 43 height 16
click at [53, 80] on div "tracking_dimension_date_3" at bounding box center [55, 82] width 35 height 6
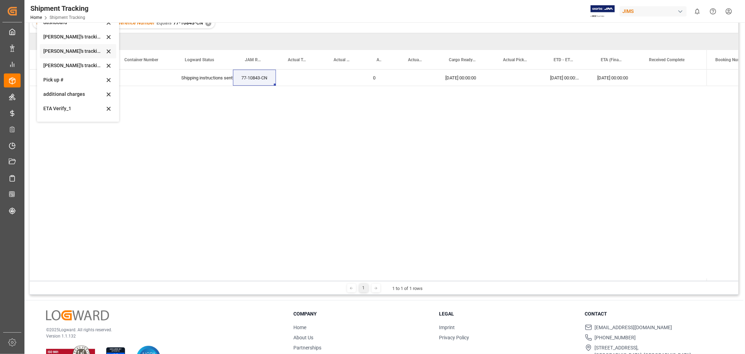
scroll to position [114, 0]
click at [77, 79] on div "Huixin's tracking all_sample" at bounding box center [73, 78] width 61 height 7
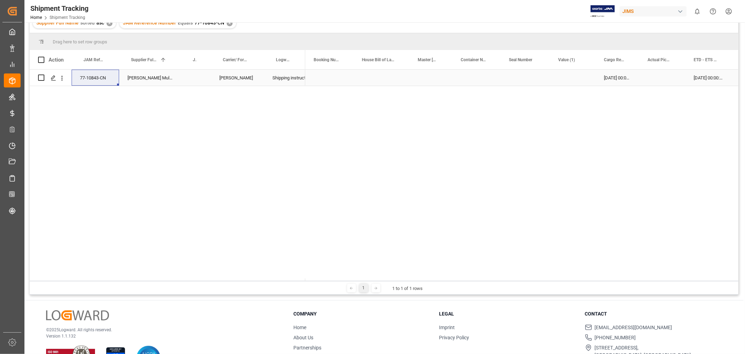
click at [285, 79] on div "Shipping instructions sent" at bounding box center [284, 78] width 24 height 16
click at [82, 74] on div "77-10843-CN" at bounding box center [96, 78] width 48 height 16
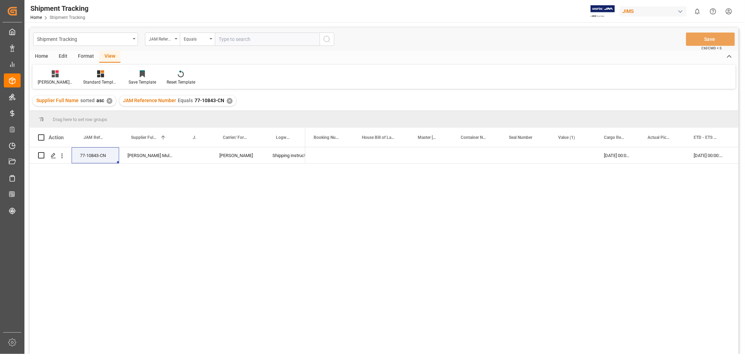
click at [227, 100] on div "✕" at bounding box center [230, 101] width 6 height 6
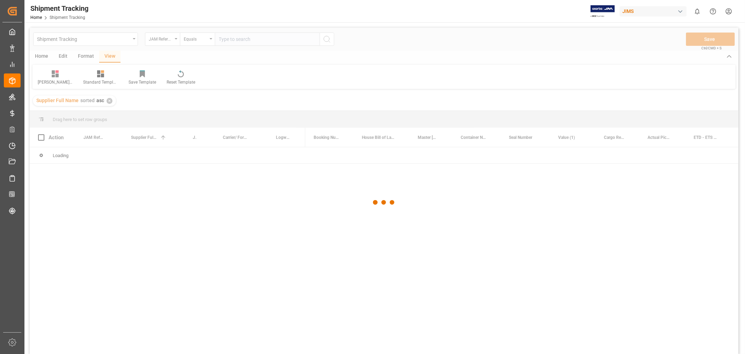
click at [227, 41] on div at bounding box center [384, 202] width 709 height 349
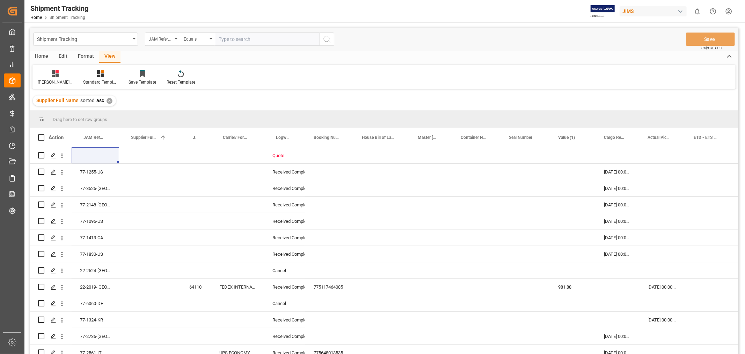
click at [227, 41] on input "text" at bounding box center [267, 38] width 105 height 13
paste input "77-11293-US"
type input "77-11293-US"
click at [323, 38] on icon "search button" at bounding box center [327, 39] width 8 height 8
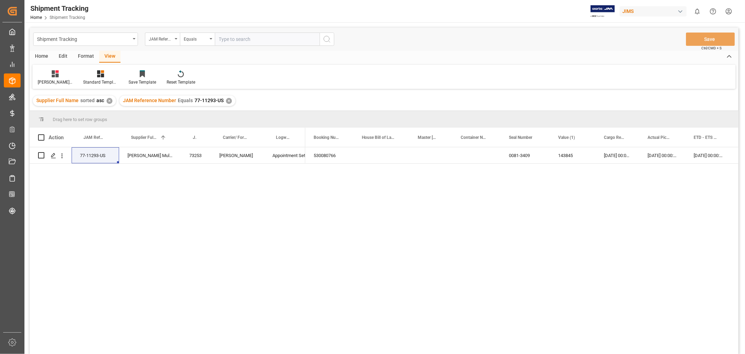
click at [226, 101] on div "✕" at bounding box center [229, 101] width 6 height 6
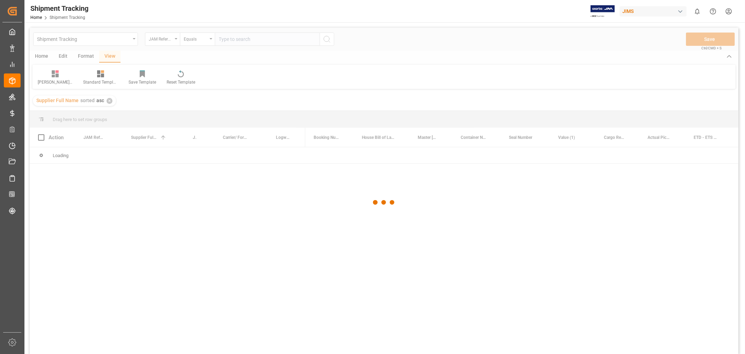
click at [223, 37] on div at bounding box center [384, 202] width 709 height 349
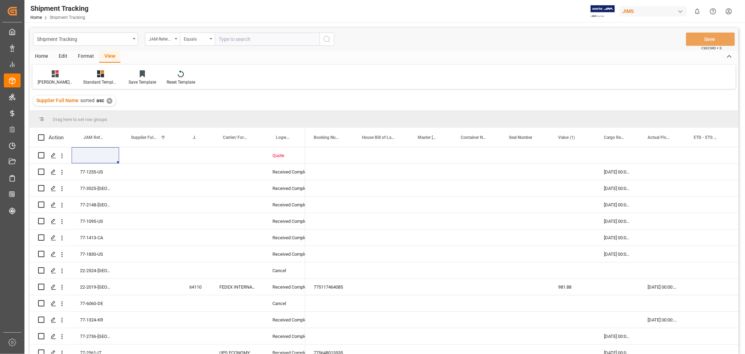
click at [222, 38] on input "text" at bounding box center [267, 38] width 105 height 13
paste input "77-11293-US"
click at [237, 38] on input "77-11293-US" at bounding box center [267, 38] width 105 height 13
type input "77-11294-US"
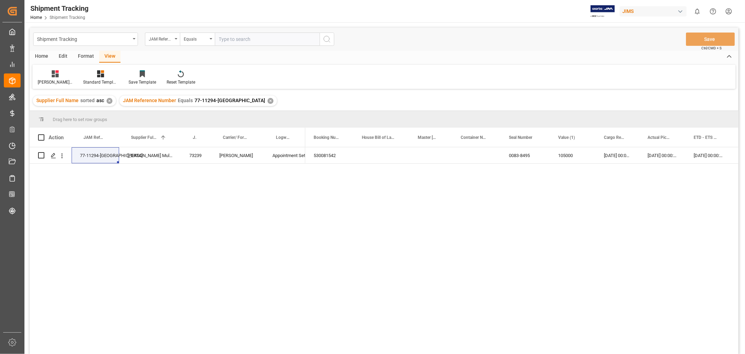
click at [396, 326] on div "530081542 0083-8495 105000 30-09-2025 00:00:00 30-09-2025 00:00:00 30-09-2025 0…" at bounding box center [521, 252] width 433 height 211
click at [268, 101] on div "✕" at bounding box center [271, 101] width 6 height 6
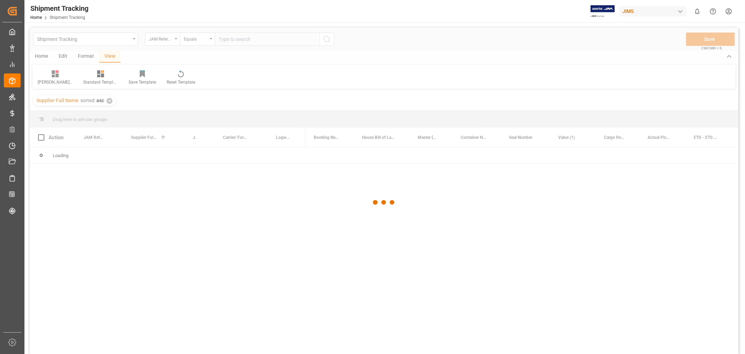
click at [226, 46] on div at bounding box center [384, 202] width 709 height 349
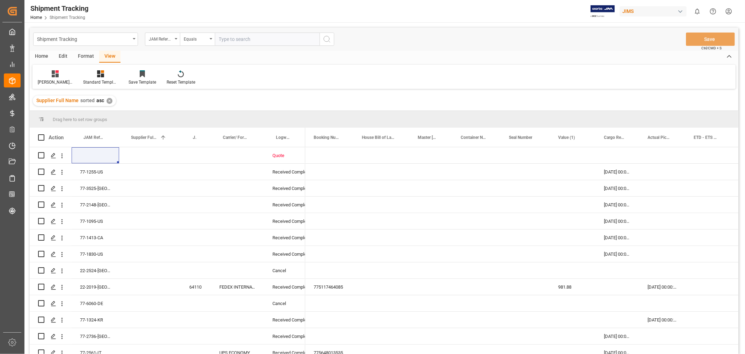
click at [226, 41] on input "text" at bounding box center [267, 38] width 105 height 13
paste input "77-9710-CN"
type input "77-9710-CN"
click at [327, 41] on icon "search button" at bounding box center [327, 39] width 8 height 8
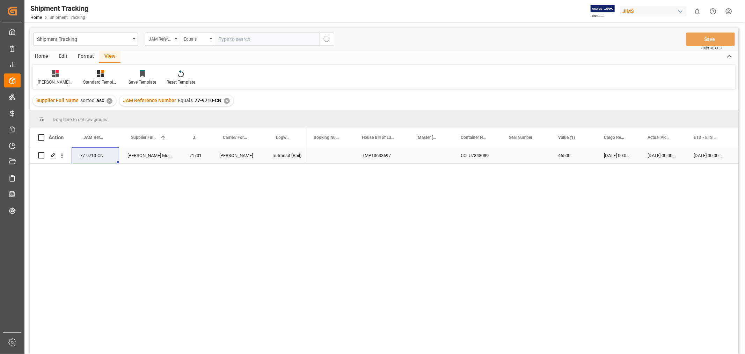
click at [338, 158] on div "Press SPACE to select this row." at bounding box center [329, 155] width 48 height 16
